Goal: Task Accomplishment & Management: Use online tool/utility

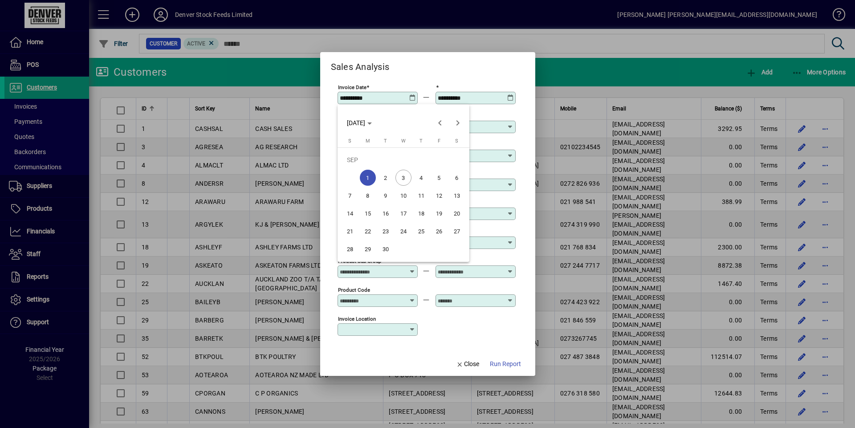
click at [468, 363] on div at bounding box center [427, 214] width 855 height 428
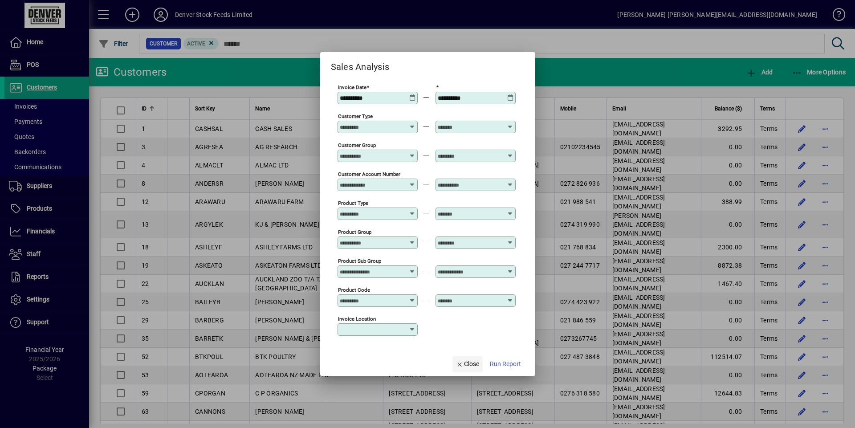
click at [467, 363] on span "Close" at bounding box center [467, 364] width 23 height 9
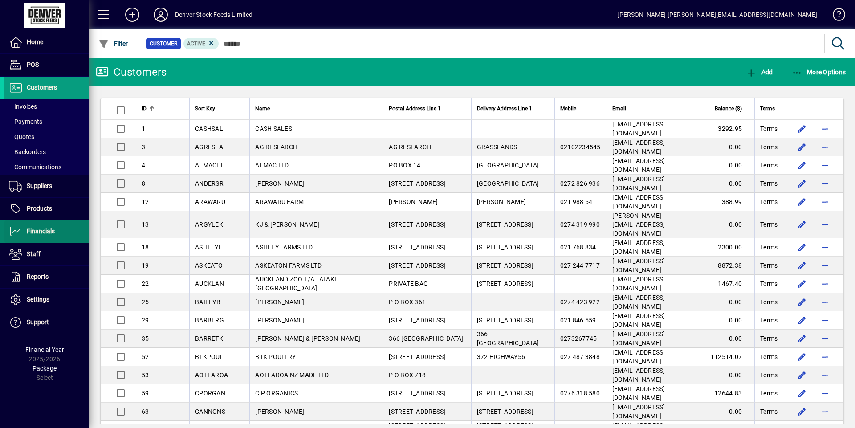
click at [48, 230] on span "Financials" at bounding box center [41, 231] width 28 height 7
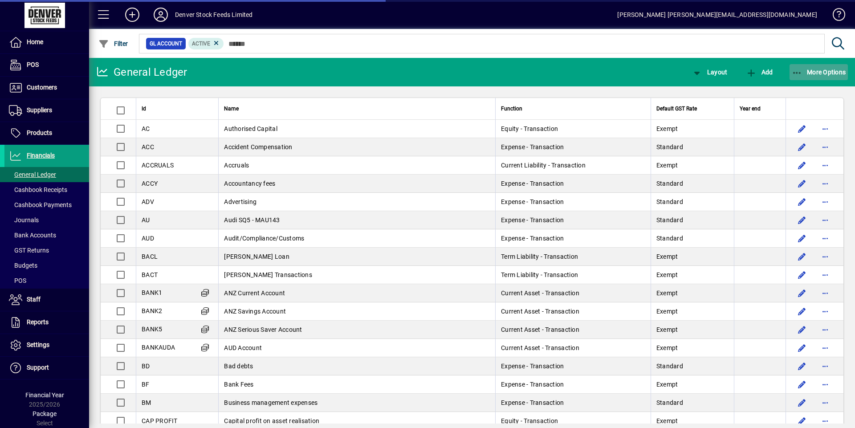
click at [827, 65] on span "button" at bounding box center [819, 71] width 59 height 21
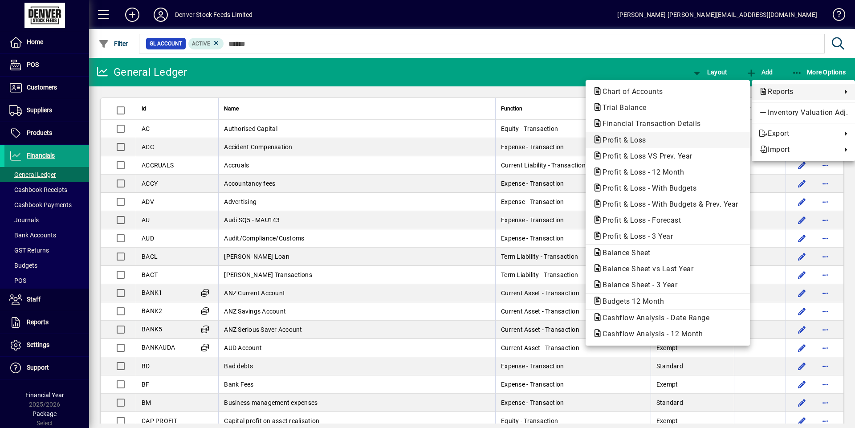
click at [624, 139] on span "Profit & Loss" at bounding box center [622, 140] width 58 height 8
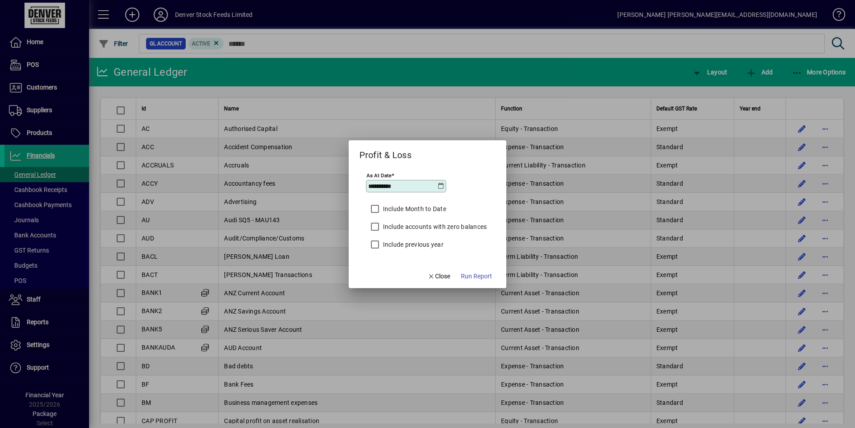
click at [444, 187] on icon at bounding box center [441, 186] width 7 height 7
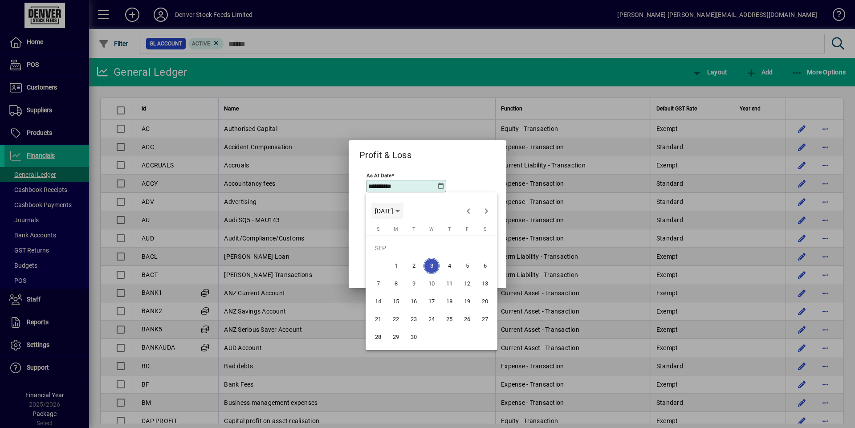
click at [400, 214] on span "[DATE]" at bounding box center [387, 211] width 25 height 7
click at [419, 275] on span "2025" at bounding box center [416, 274] width 28 height 16
click at [441, 253] on span "MAR" at bounding box center [448, 257] width 28 height 16
click at [398, 337] on span "31" at bounding box center [396, 337] width 16 height 16
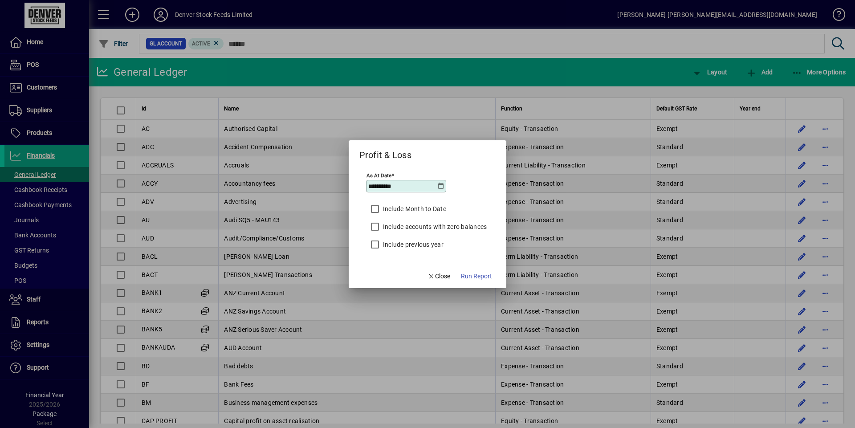
type input "**********"
click at [482, 275] on span "Run Report" at bounding box center [476, 276] width 31 height 9
